Goal: Find specific page/section: Find specific page/section

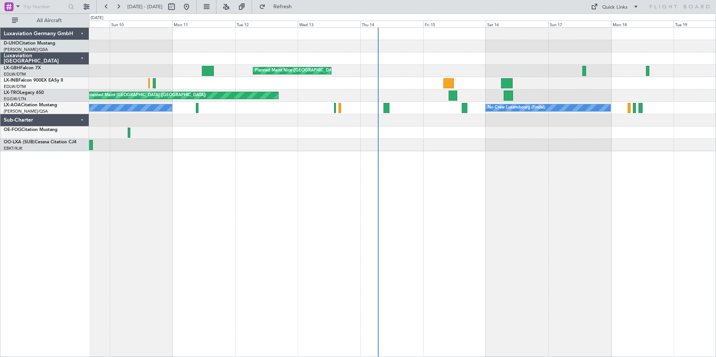
click at [405, 192] on div "Planned Maint Nice ([GEOGRAPHIC_DATA]) [GEOGRAPHIC_DATA] ([GEOGRAPHIC_DATA]) Un…" at bounding box center [402, 192] width 627 height 330
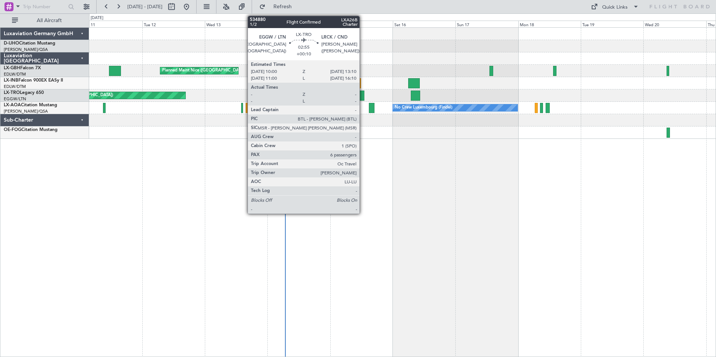
click at [363, 97] on div at bounding box center [360, 96] width 9 height 10
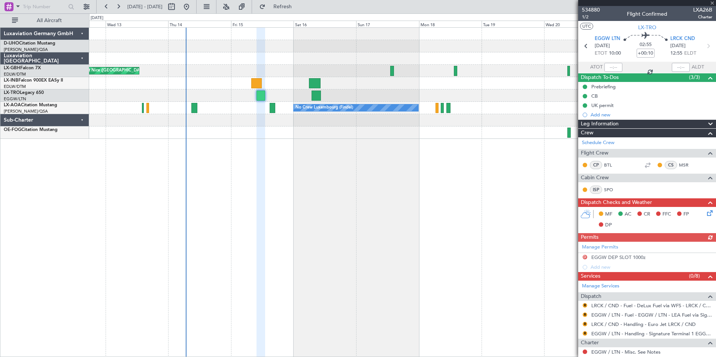
click at [398, 169] on div "Planned Maint Nice (Côte d'Azur Airport) Unplanned Maint London (Luton) No Crew…" at bounding box center [402, 192] width 627 height 330
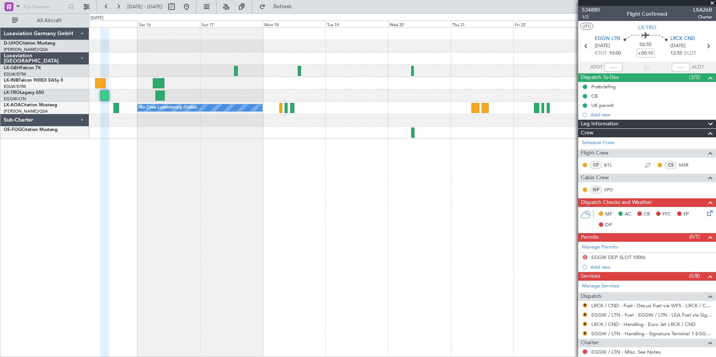
click at [318, 146] on div "Planned Maint Nice (Côte d'Azur Airport) No Crew Luxembourg (Findel) No Crew Sa…" at bounding box center [402, 192] width 627 height 330
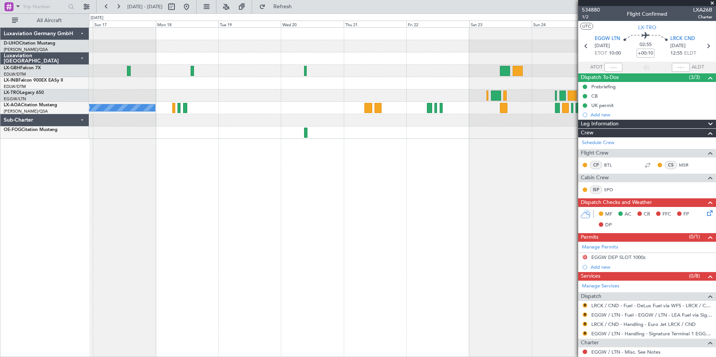
click at [351, 147] on div "No Crew Luxembourg (Findel) No Crew Sabadell" at bounding box center [402, 192] width 627 height 330
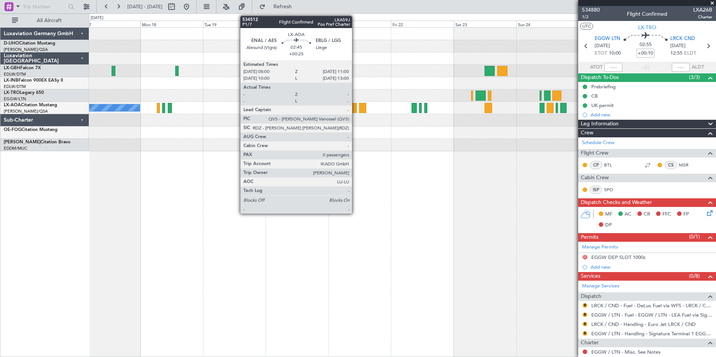
click at [355, 109] on div at bounding box center [353, 108] width 8 height 10
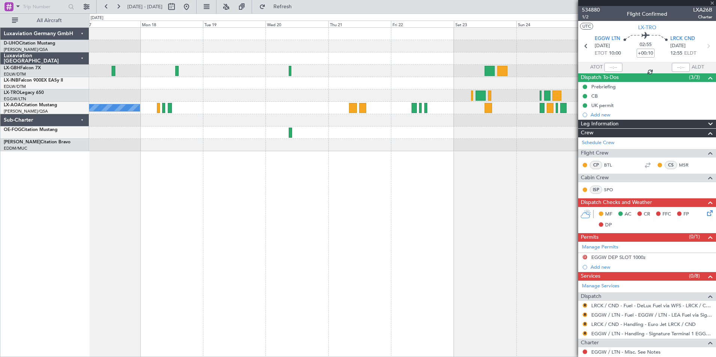
click at [352, 109] on div at bounding box center [353, 108] width 8 height 10
type input "+00:25"
type input "0"
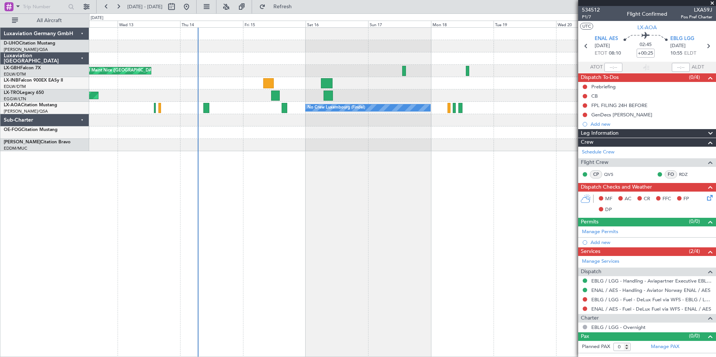
click at [552, 175] on div "Planned Maint Nice (Côte d'Azur Airport) Unplanned Maint London (Luton) No Crew…" at bounding box center [402, 192] width 627 height 330
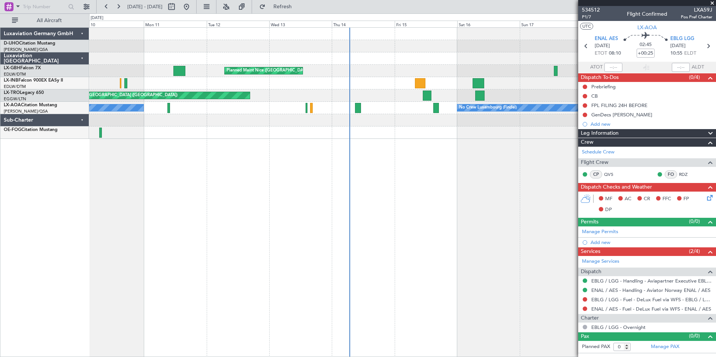
click at [387, 191] on div "Planned Maint Nice (Côte d'Azur Airport) Unplanned Maint Nice (Côte d'Azur Airp…" at bounding box center [402, 192] width 627 height 330
click at [87, 4] on button at bounding box center [87, 7] width 12 height 12
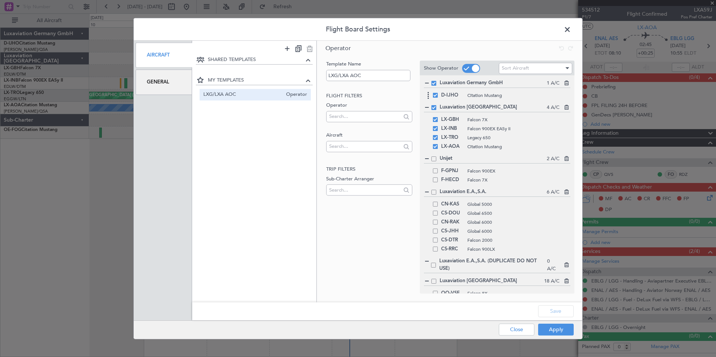
click at [436, 98] on div "D-IJHO Citation Mustang" at bounding box center [497, 95] width 146 height 9
click at [436, 96] on span at bounding box center [435, 95] width 5 height 5
click at [438, 93] on input "checkbox" at bounding box center [438, 93] width 0 height 0
click at [554, 310] on button "Save" at bounding box center [556, 311] width 36 height 12
click at [552, 331] on button "Apply" at bounding box center [556, 330] width 36 height 12
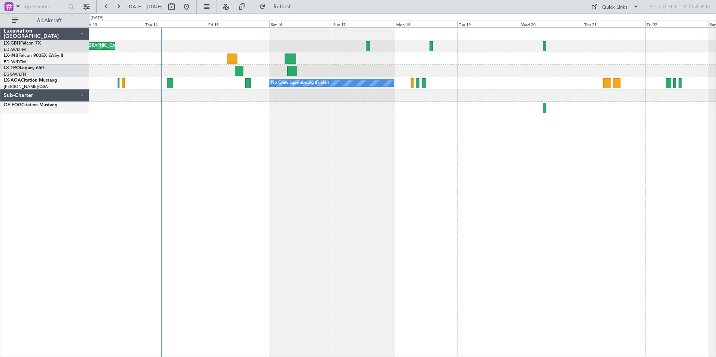
click at [222, 220] on div "Planned Maint Nice (Côte d'Azur Airport) Unplanned Maint London (Luton) No Crew…" at bounding box center [402, 192] width 627 height 330
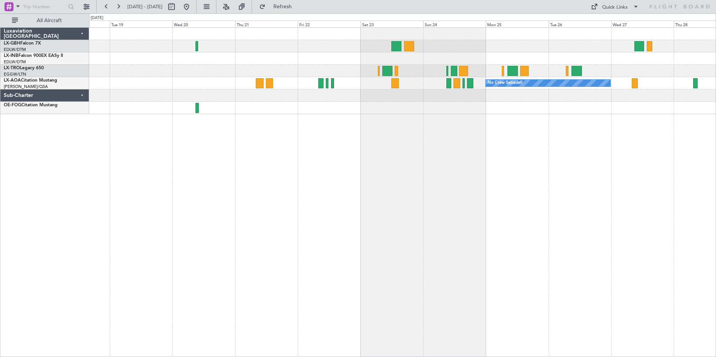
click at [177, 190] on div "No Crew Sabadell No Crew Luxembourg (Findel)" at bounding box center [402, 192] width 627 height 330
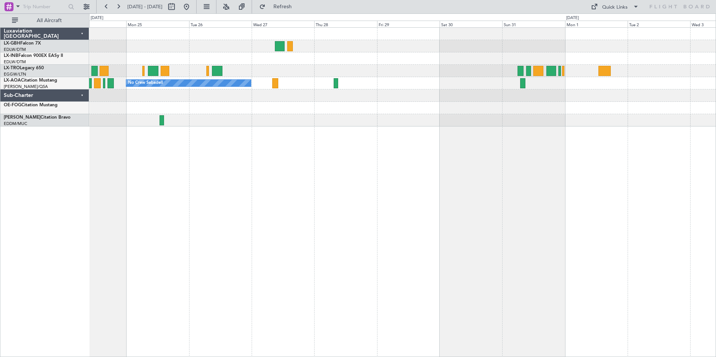
click at [218, 188] on div "No Crew Sabadell" at bounding box center [402, 192] width 627 height 330
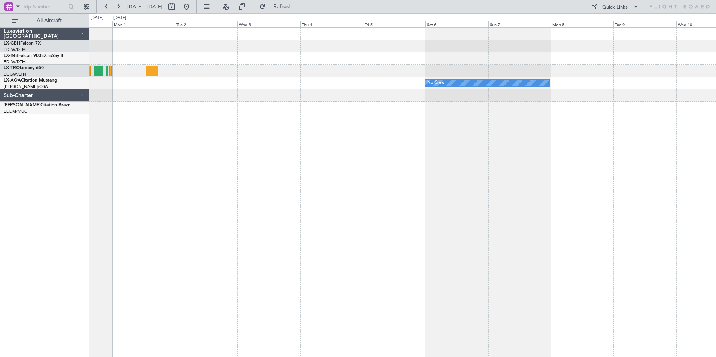
click at [161, 182] on div "No Crew" at bounding box center [402, 192] width 627 height 330
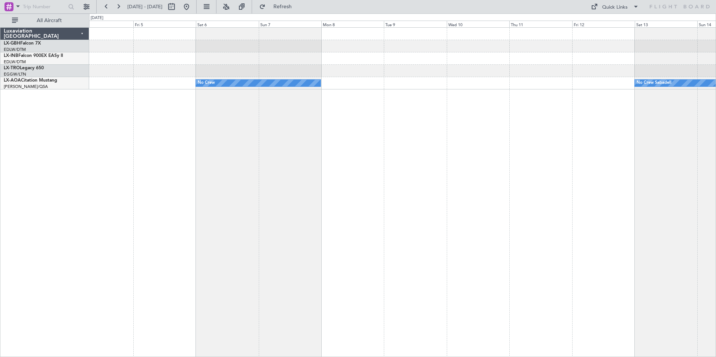
click at [137, 184] on div "No Crew No Crew Sabadell" at bounding box center [402, 192] width 627 height 330
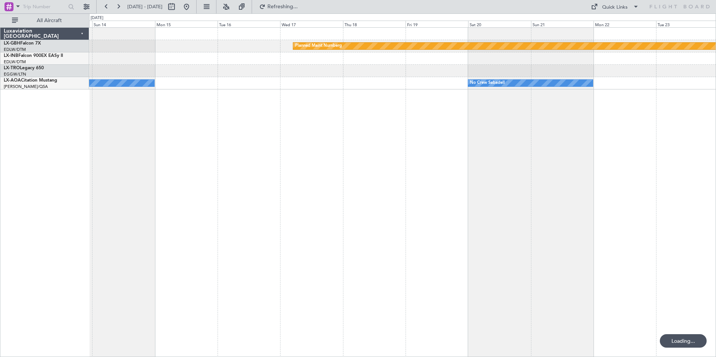
click at [161, 184] on div "Planned Maint Nurnberg No Crew Sabadell No Crew Sabadell" at bounding box center [402, 192] width 627 height 330
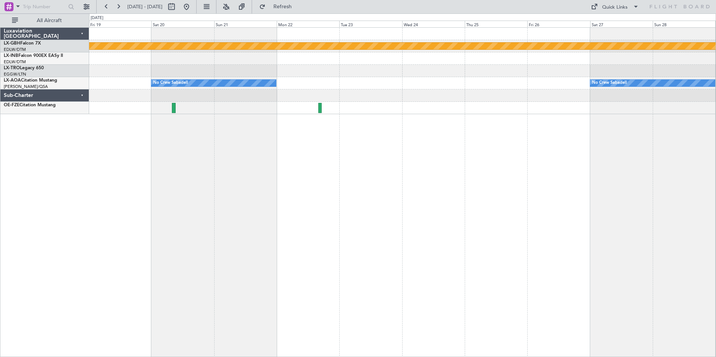
click at [208, 151] on div "Planned Maint Nurnberg No Crew Sabadell No Crew Sabadell" at bounding box center [402, 192] width 627 height 330
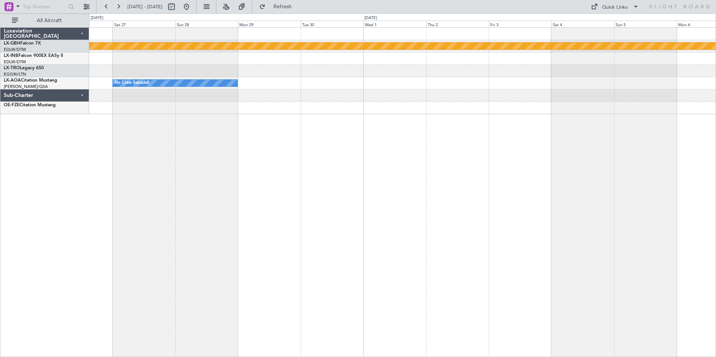
click at [205, 155] on div "Planned Maint Nurnberg No Crew Sabadell" at bounding box center [402, 192] width 627 height 330
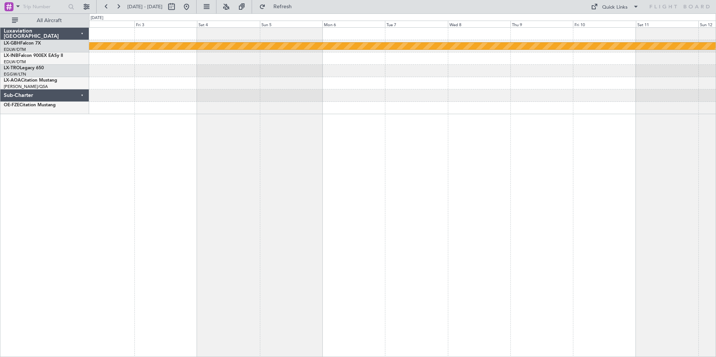
click at [196, 160] on div "Planned Maint Nurnberg" at bounding box center [402, 192] width 627 height 330
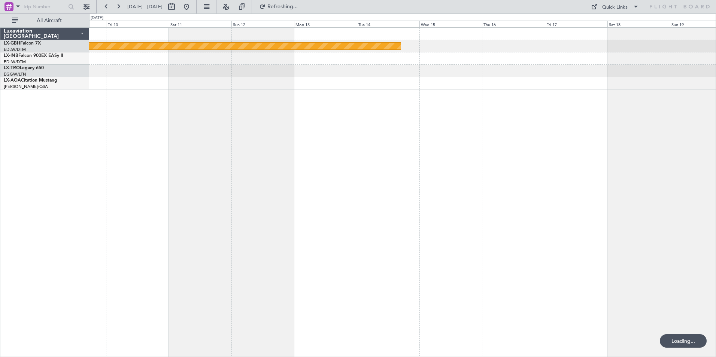
click at [227, 155] on div "Planned Maint Nurnberg" at bounding box center [402, 192] width 627 height 330
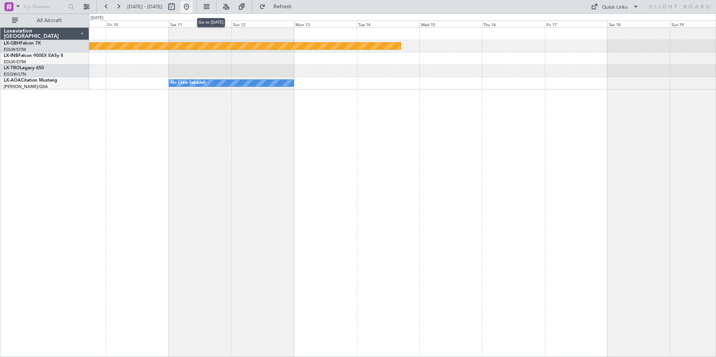
click at [193, 7] on button at bounding box center [187, 7] width 12 height 12
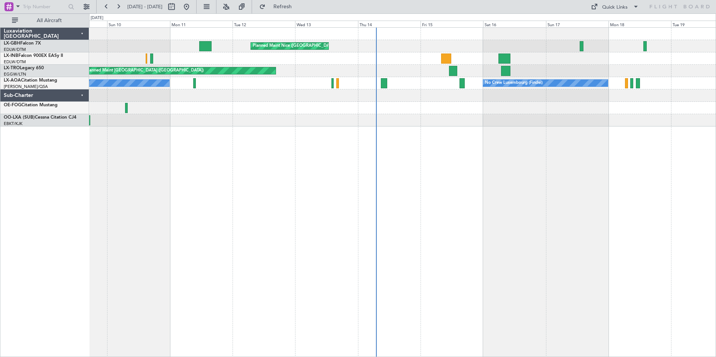
click at [462, 154] on div "Planned Maint Nice (Côte d'Azur Airport) Unplanned Maint Nice (Côte d'Azur Airp…" at bounding box center [402, 192] width 627 height 330
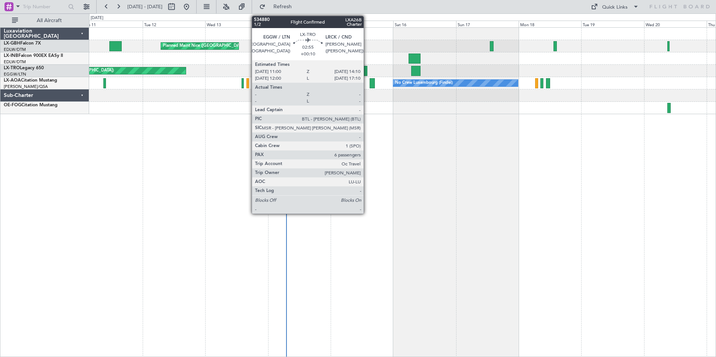
click at [367, 70] on div at bounding box center [363, 71] width 9 height 10
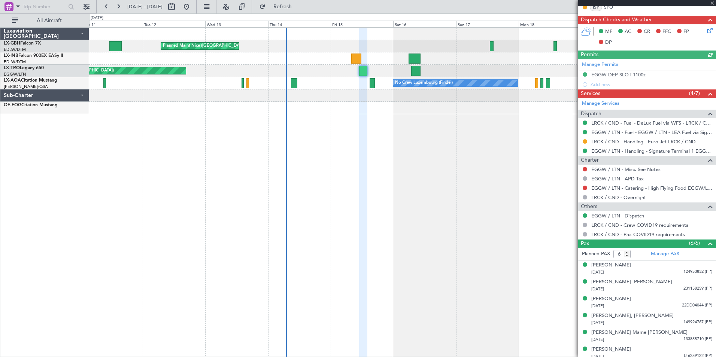
scroll to position [187, 0]
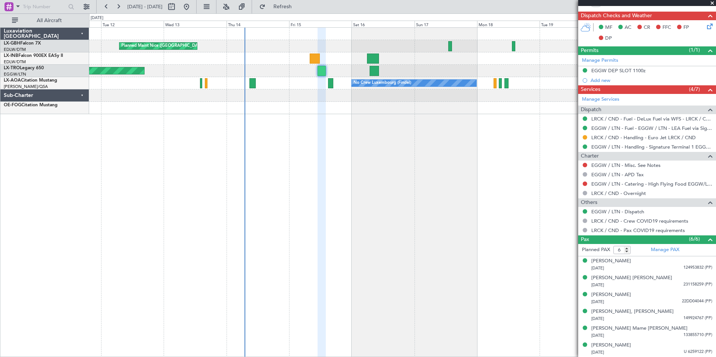
click at [336, 157] on div "Planned Maint Nice (Côte d'Azur Airport) Unplanned Maint London (Luton) No Crew…" at bounding box center [402, 192] width 627 height 330
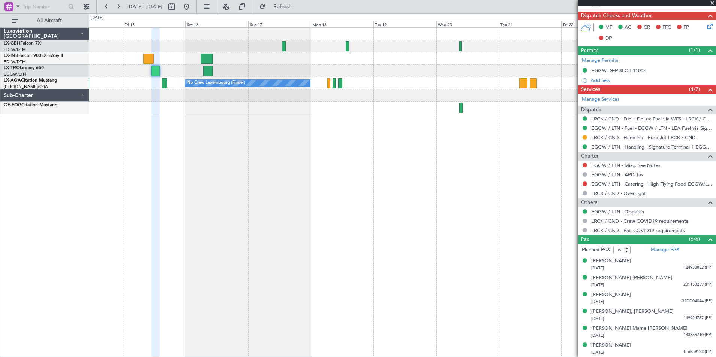
click at [373, 178] on div "Planned Maint Nice (Côte d'Azur Airport) Unplanned Maint London (Luton) No Crew…" at bounding box center [402, 192] width 627 height 330
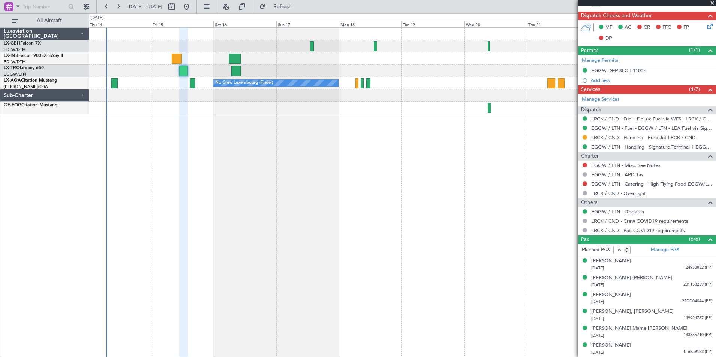
click at [405, 162] on div "Planned Maint Nice (Côte d'Azur Airport) Unplanned Maint London (Luton) No Crew…" at bounding box center [402, 192] width 627 height 330
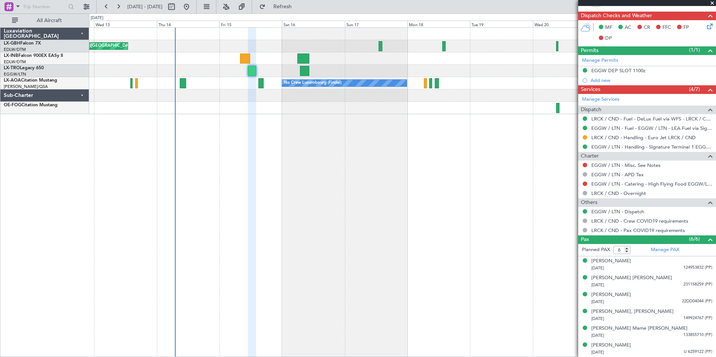
click at [385, 119] on div "Planned Maint Nice (Côte d'Azur Airport) Unplanned Maint London (Luton) No Crew…" at bounding box center [402, 192] width 627 height 330
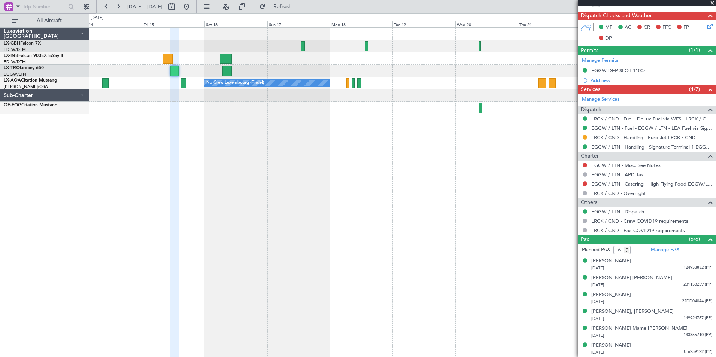
click at [398, 150] on div "Planned Maint Nice (Côte d'Azur Airport) Unplanned Maint London (Luton) No Crew…" at bounding box center [402, 192] width 627 height 330
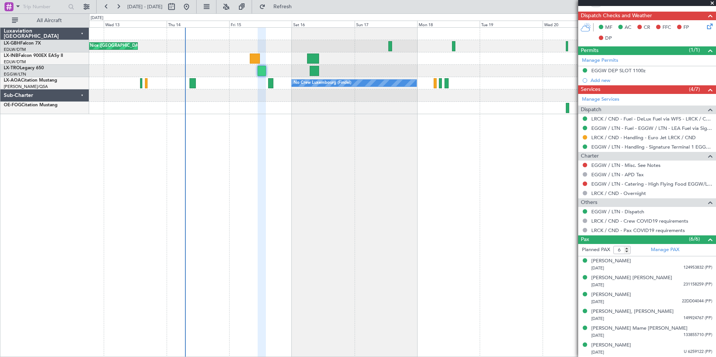
click at [229, 142] on div "Planned Maint Nice (Côte d'Azur Airport) Unplanned Maint London (Luton) No Crew…" at bounding box center [402, 192] width 627 height 330
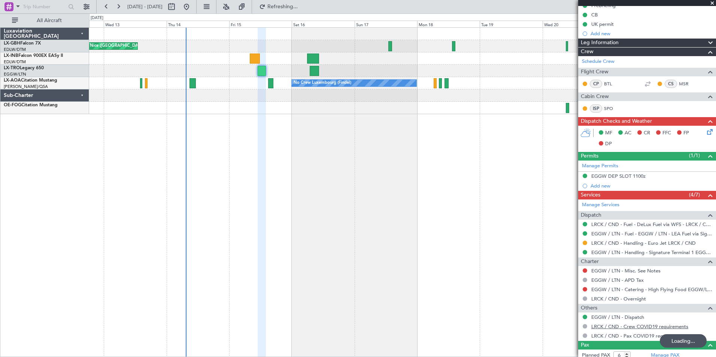
scroll to position [0, 0]
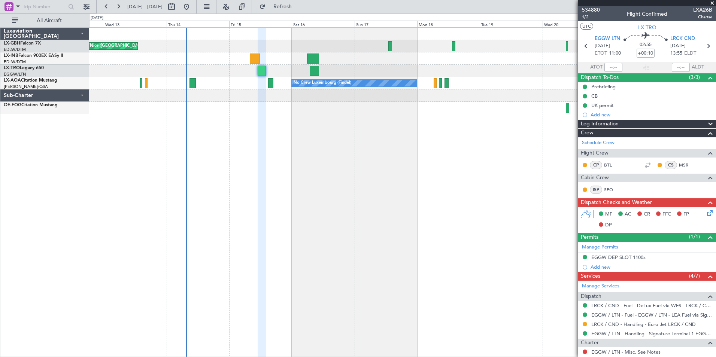
click at [33, 43] on link "LX-GBH Falcon 7X" at bounding box center [22, 43] width 37 height 4
